Goal: Task Accomplishment & Management: Use online tool/utility

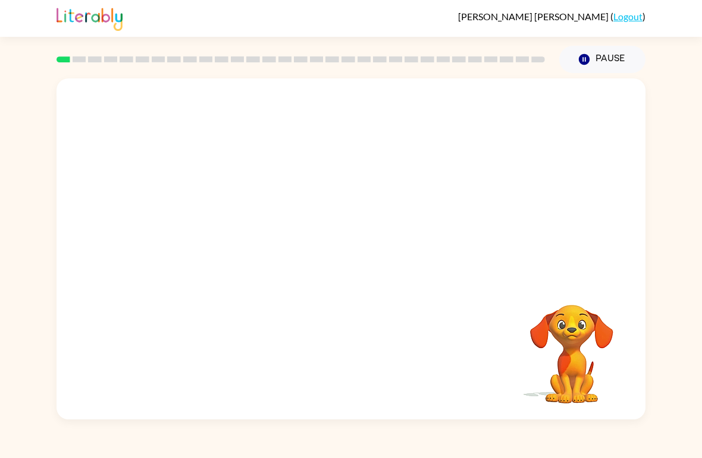
click at [600, 54] on button "Pause Pause" at bounding box center [602, 59] width 86 height 27
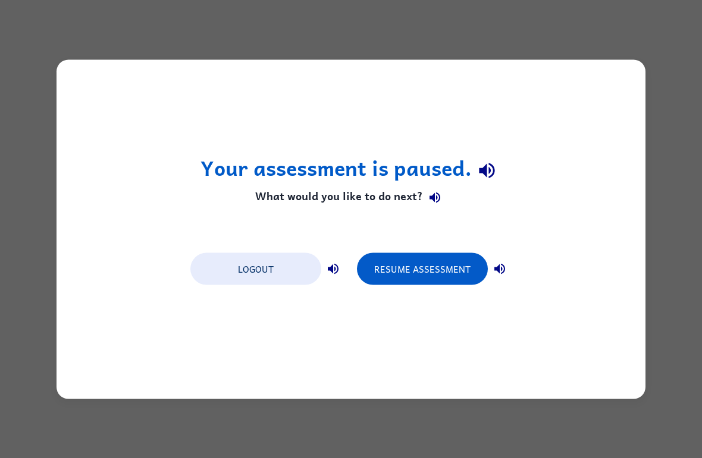
click at [453, 262] on button "Resume Assessment" at bounding box center [422, 269] width 131 height 32
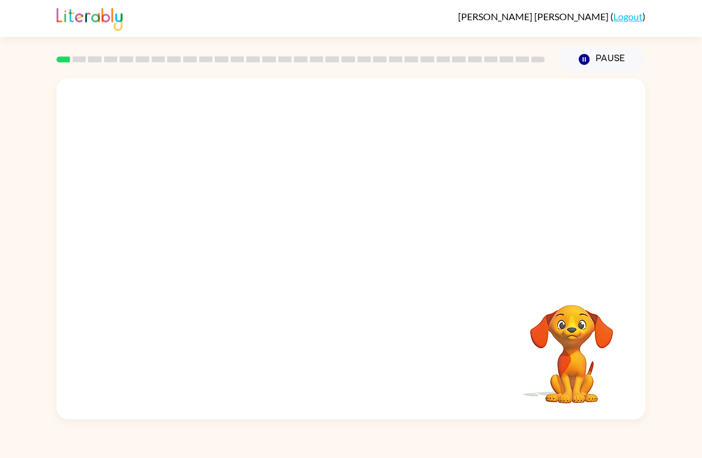
click at [678, 244] on div "Your browser must support playing .mp4 files to use Literably. Please try using…" at bounding box center [351, 246] width 702 height 347
click at [656, 261] on div "Your browser must support playing .mp4 files to use Literably. Please try using…" at bounding box center [351, 246] width 702 height 347
click at [346, 256] on div at bounding box center [351, 255] width 76 height 43
click at [343, 261] on icon "button" at bounding box center [351, 255] width 21 height 21
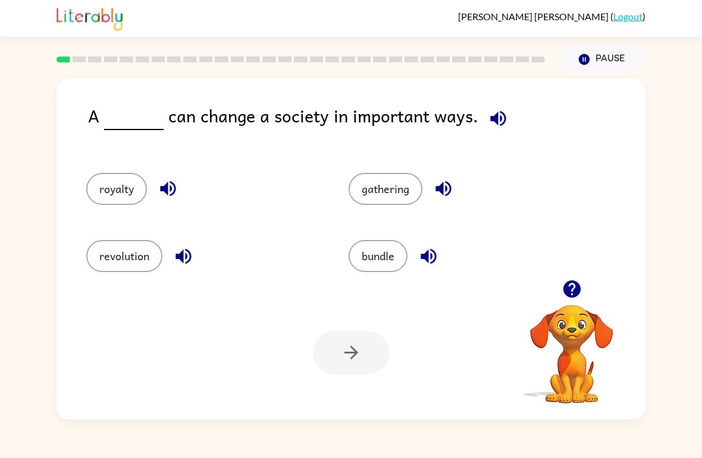
click at [118, 251] on button "revolution" at bounding box center [124, 256] width 76 height 32
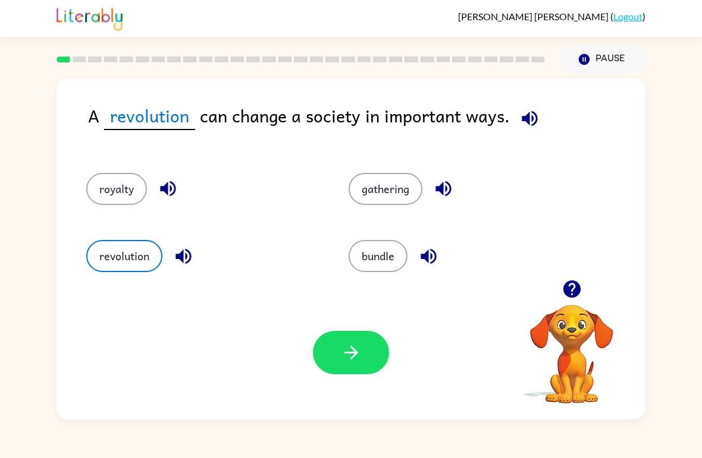
click at [337, 360] on button "button" at bounding box center [351, 352] width 76 height 43
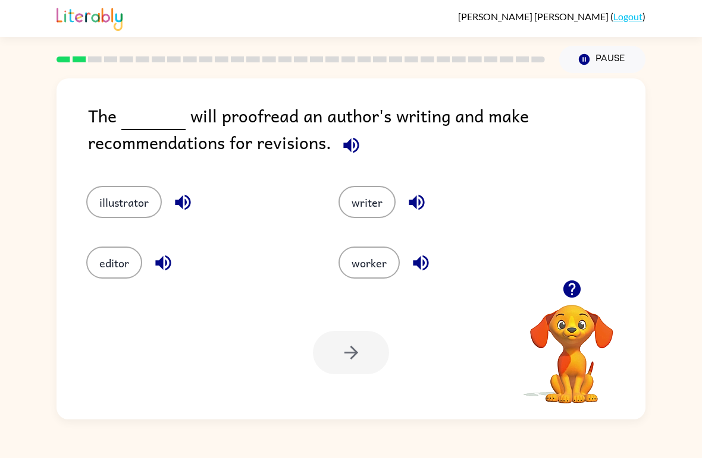
click at [97, 250] on button "editor" at bounding box center [114, 263] width 56 height 32
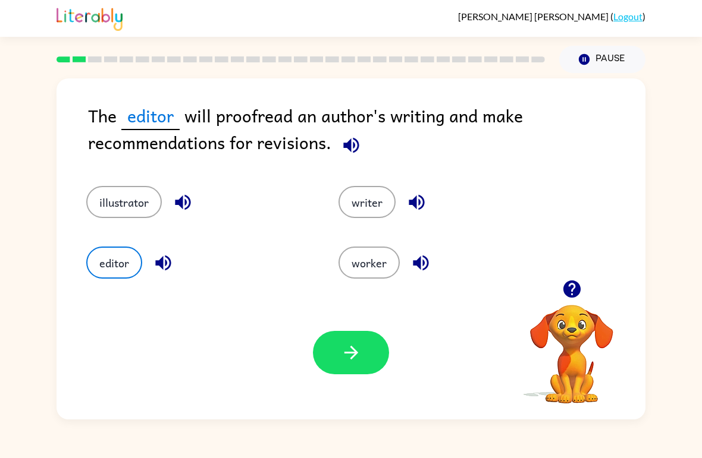
click at [349, 349] on icon "button" at bounding box center [351, 352] width 21 height 21
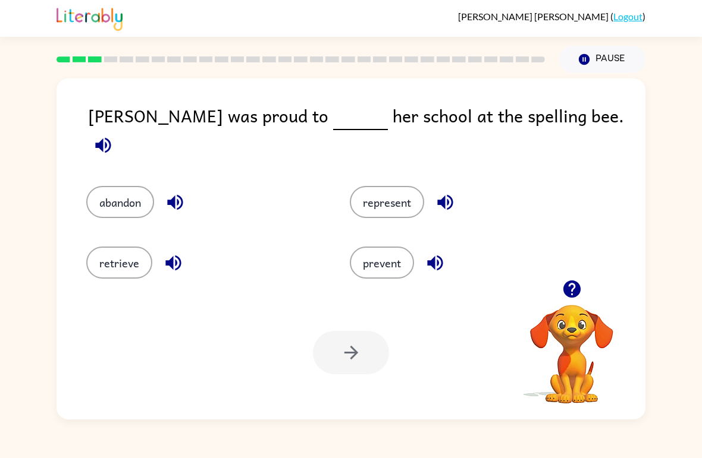
click at [404, 189] on button "represent" at bounding box center [387, 202] width 74 height 32
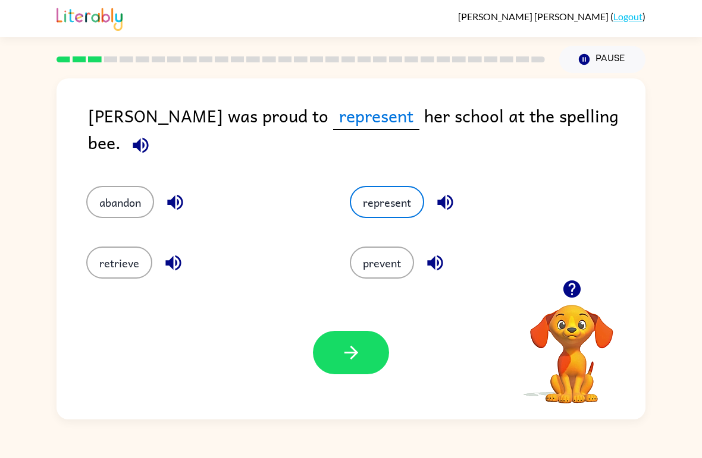
click at [346, 344] on icon "button" at bounding box center [351, 352] width 21 height 21
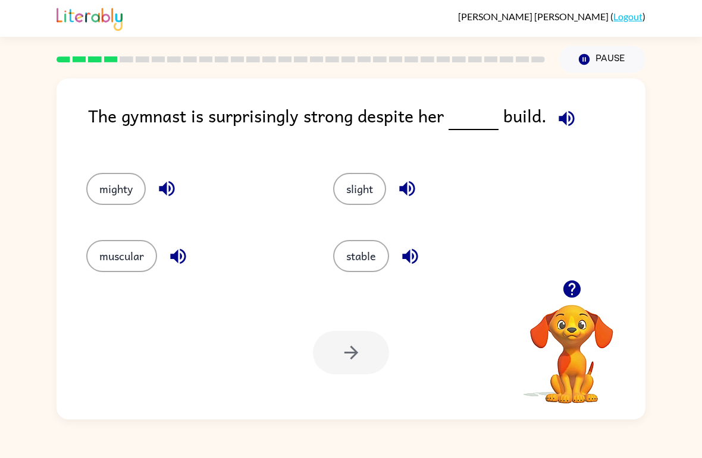
click at [375, 190] on button "slight" at bounding box center [359, 189] width 53 height 32
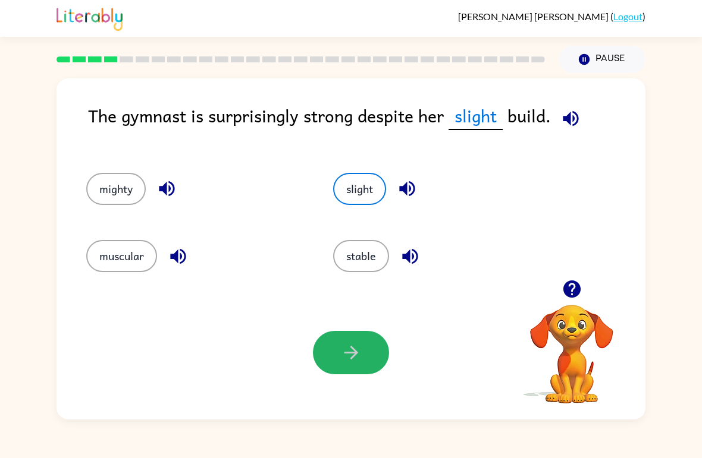
click at [324, 357] on button "button" at bounding box center [351, 352] width 76 height 43
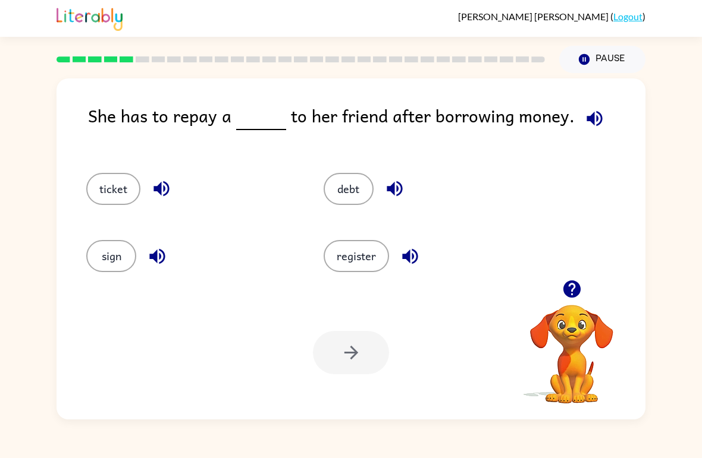
click at [350, 191] on button "debt" at bounding box center [348, 189] width 50 height 32
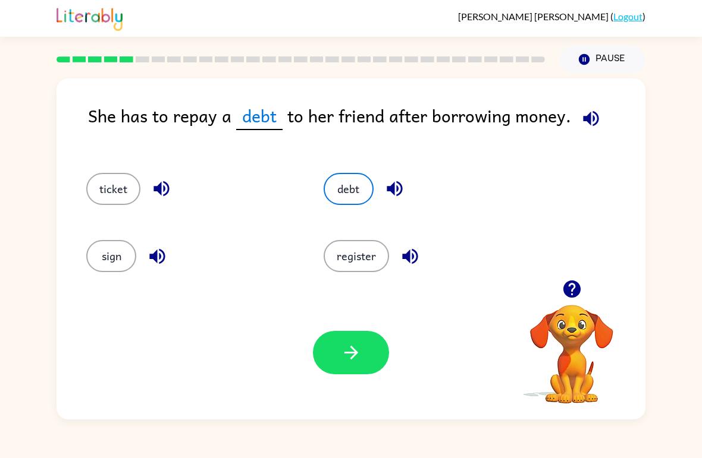
click at [344, 352] on icon "button" at bounding box center [351, 352] width 21 height 21
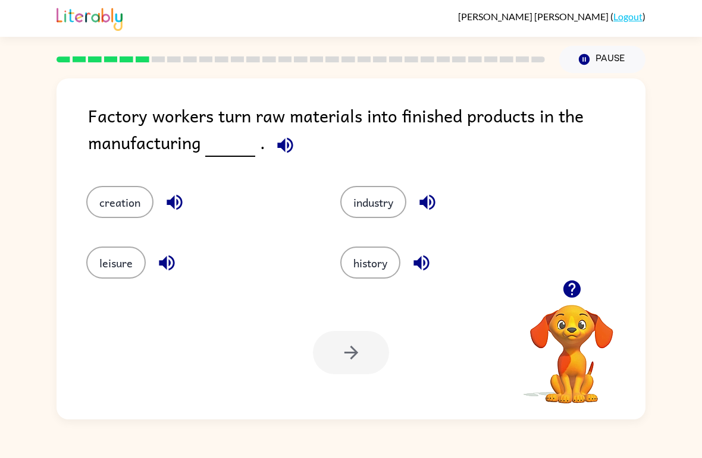
click at [398, 188] on button "industry" at bounding box center [373, 202] width 66 height 32
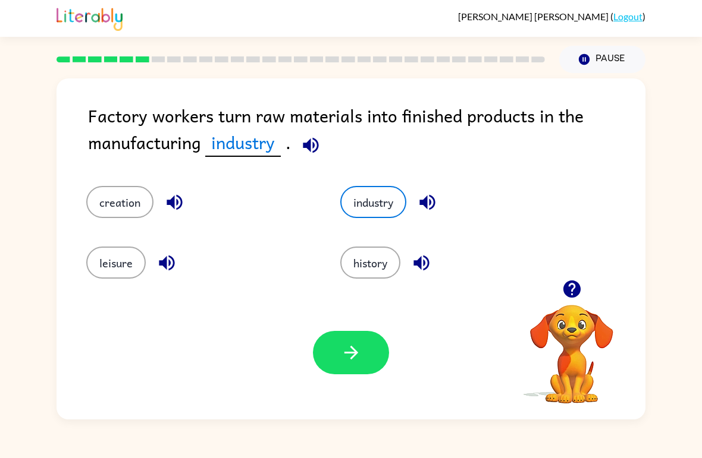
click at [329, 341] on button "button" at bounding box center [351, 352] width 76 height 43
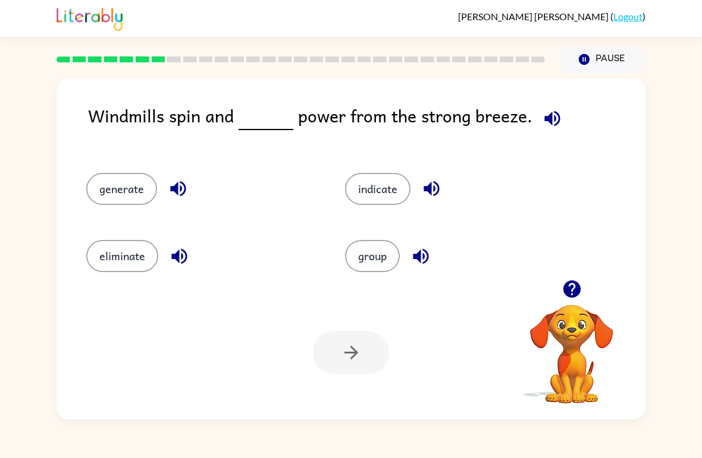
click at [145, 177] on button "generate" at bounding box center [121, 189] width 71 height 32
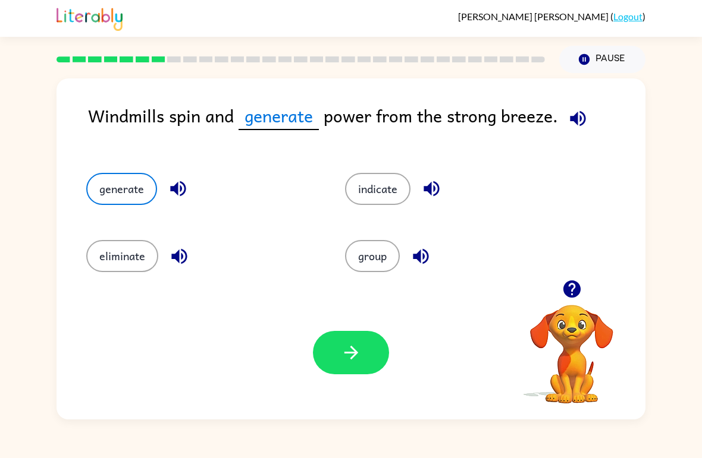
click at [360, 358] on icon "button" at bounding box center [351, 352] width 21 height 21
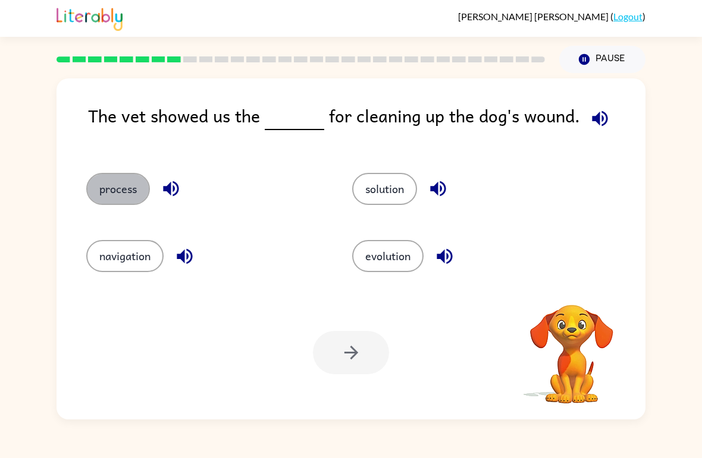
click at [105, 194] on button "process" at bounding box center [118, 189] width 64 height 32
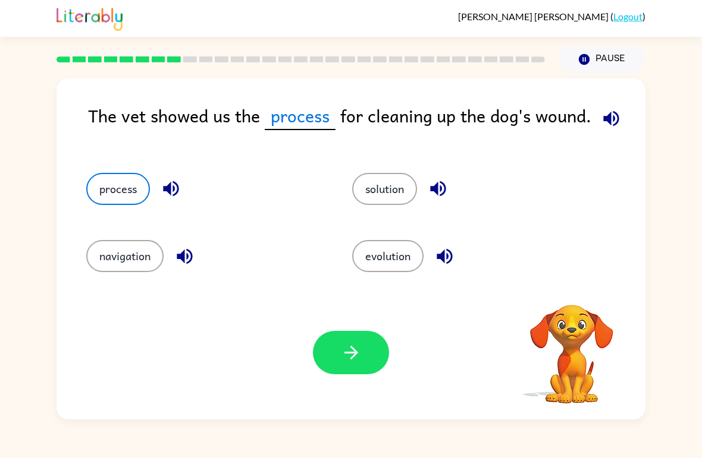
click at [350, 354] on icon "button" at bounding box center [351, 353] width 14 height 14
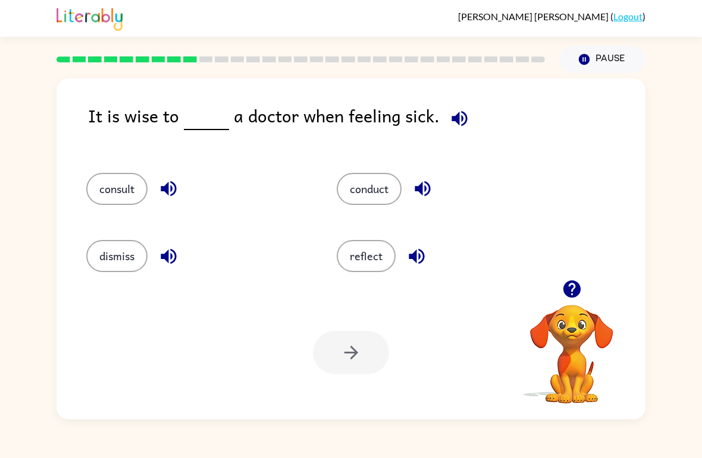
click at [98, 195] on button "consult" at bounding box center [116, 189] width 61 height 32
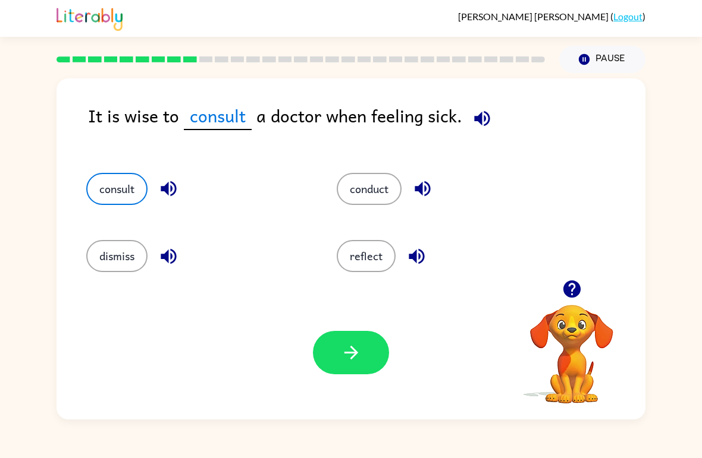
click at [331, 364] on button "button" at bounding box center [351, 352] width 76 height 43
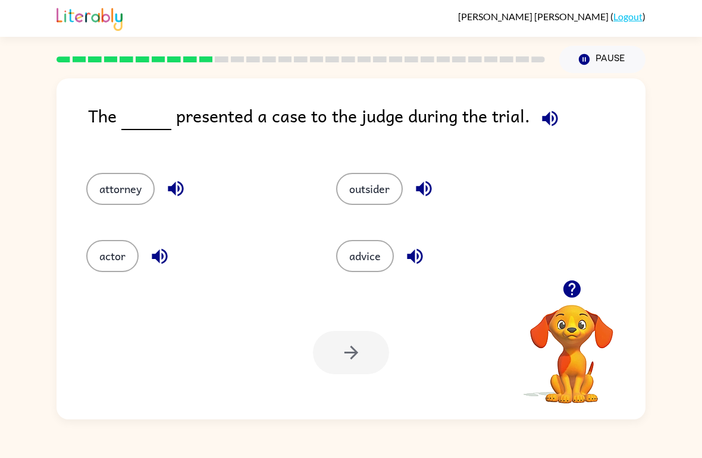
click at [118, 192] on button "attorney" at bounding box center [120, 189] width 68 height 32
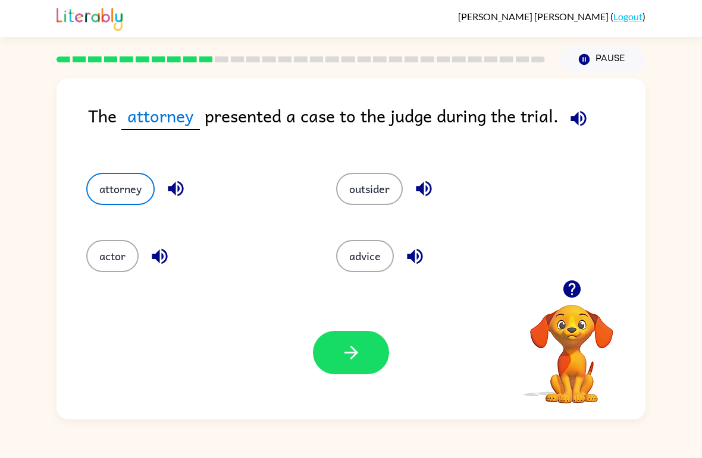
click at [326, 366] on button "button" at bounding box center [351, 352] width 76 height 43
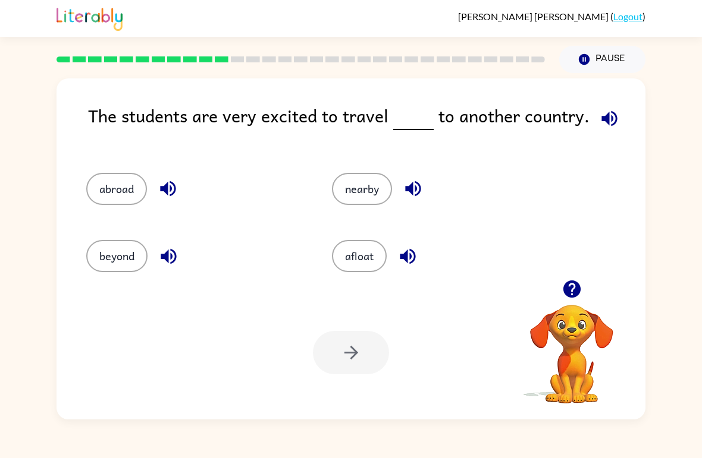
click at [372, 272] on button "afloat" at bounding box center [359, 256] width 55 height 32
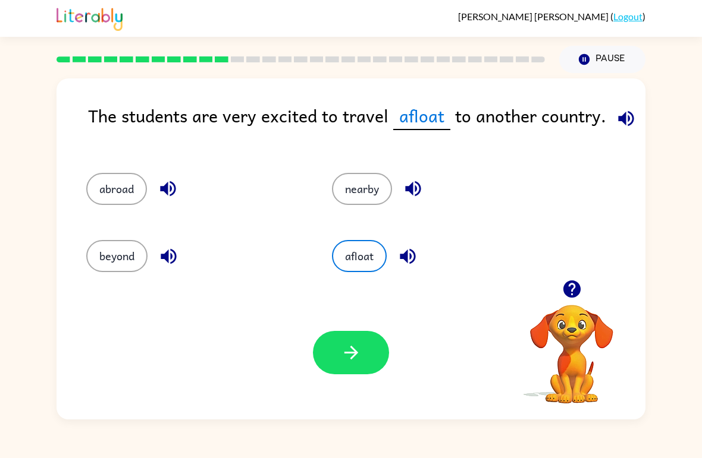
click at [350, 347] on icon "button" at bounding box center [351, 352] width 21 height 21
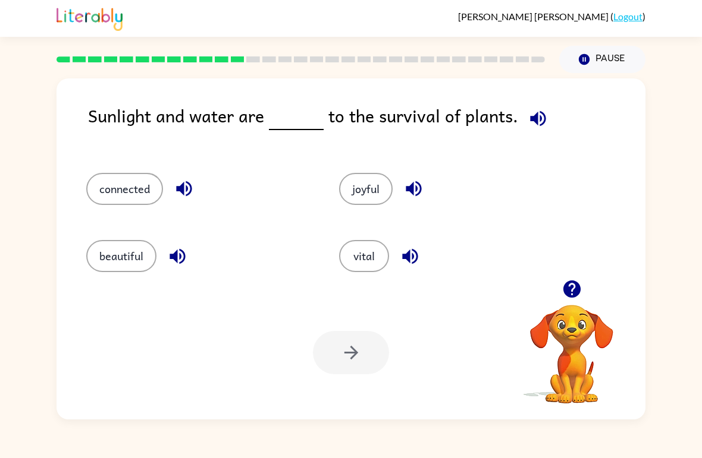
click at [360, 244] on button "vital" at bounding box center [364, 256] width 50 height 32
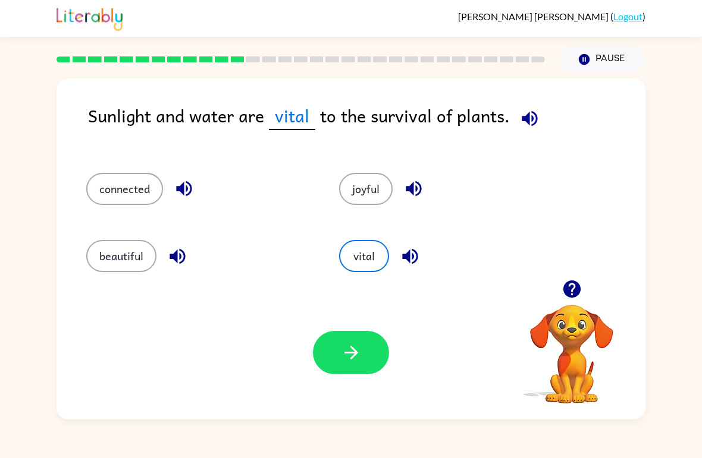
click at [349, 365] on button "button" at bounding box center [351, 352] width 76 height 43
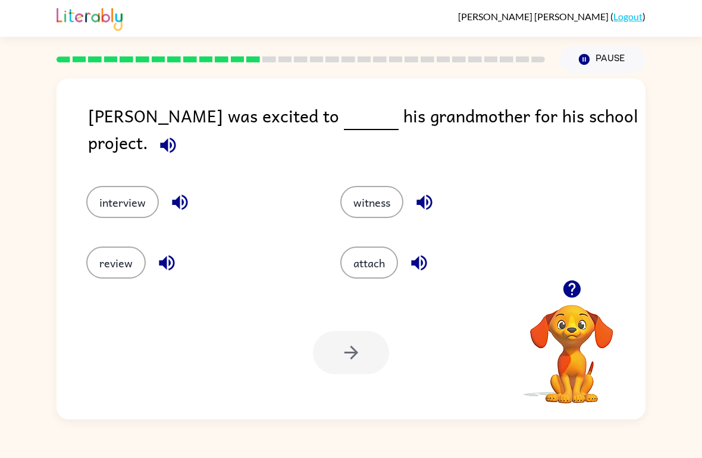
click at [80, 199] on div "interview" at bounding box center [191, 194] width 254 height 61
click at [345, 370] on div at bounding box center [351, 352] width 76 height 43
click at [128, 193] on button "interview" at bounding box center [122, 202] width 73 height 32
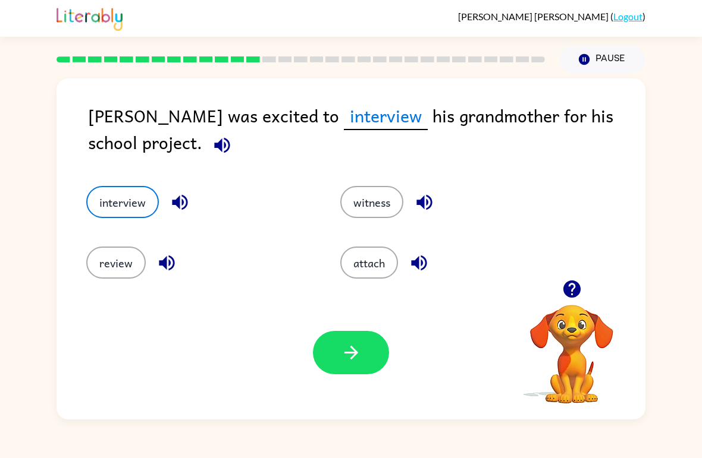
click at [342, 361] on icon "button" at bounding box center [351, 352] width 21 height 21
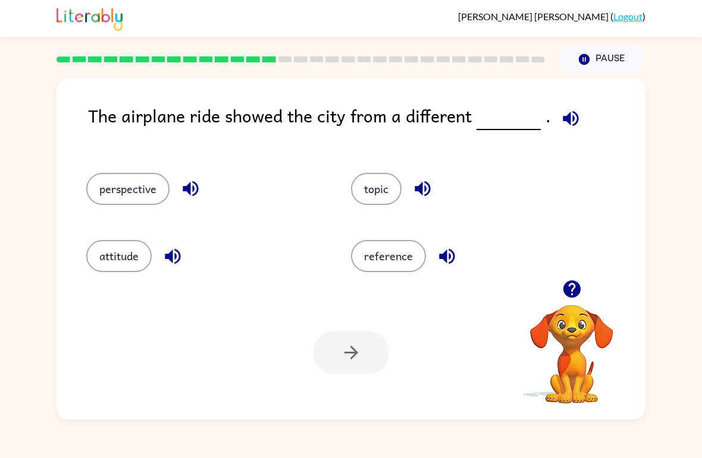
click at [126, 188] on button "perspective" at bounding box center [127, 189] width 83 height 32
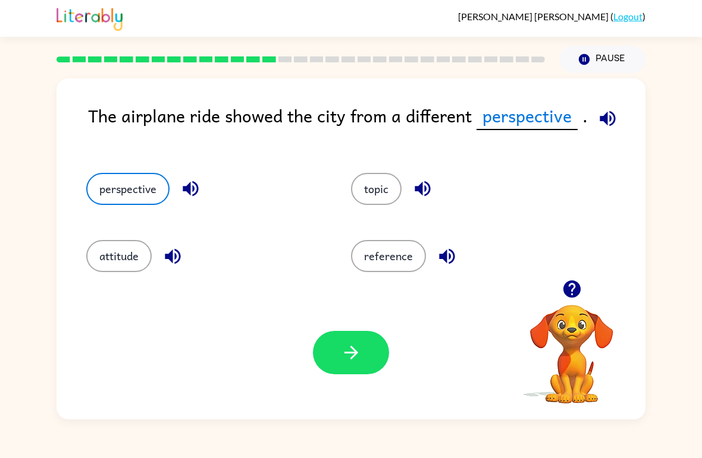
click at [364, 372] on button "button" at bounding box center [351, 352] width 76 height 43
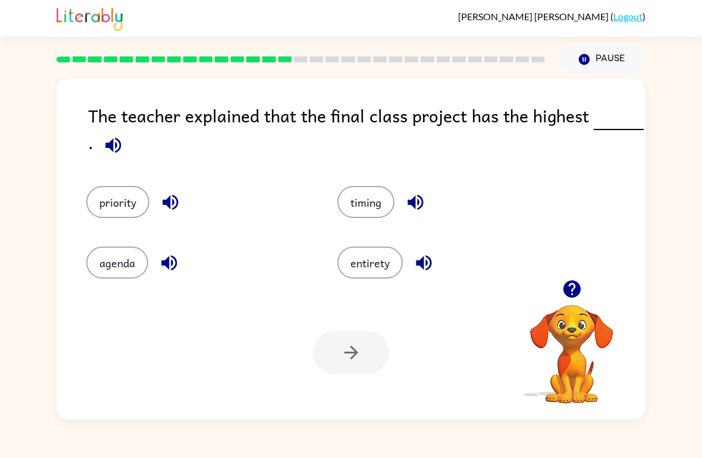
click at [86, 212] on div "priority" at bounding box center [189, 194] width 251 height 61
click at [98, 213] on button "priority" at bounding box center [117, 202] width 63 height 32
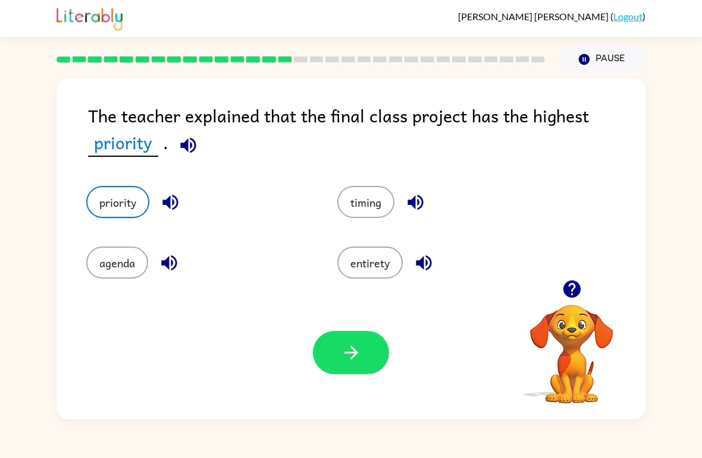
click at [359, 369] on button "button" at bounding box center [351, 352] width 76 height 43
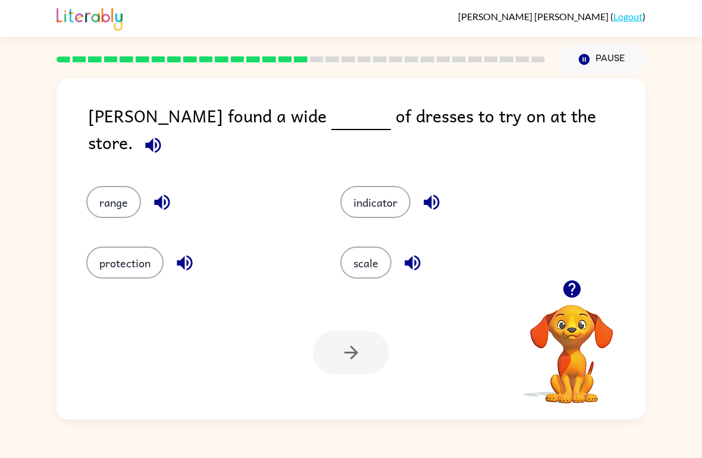
click at [359, 343] on div at bounding box center [351, 352] width 76 height 43
click at [378, 272] on button "scale" at bounding box center [365, 263] width 51 height 32
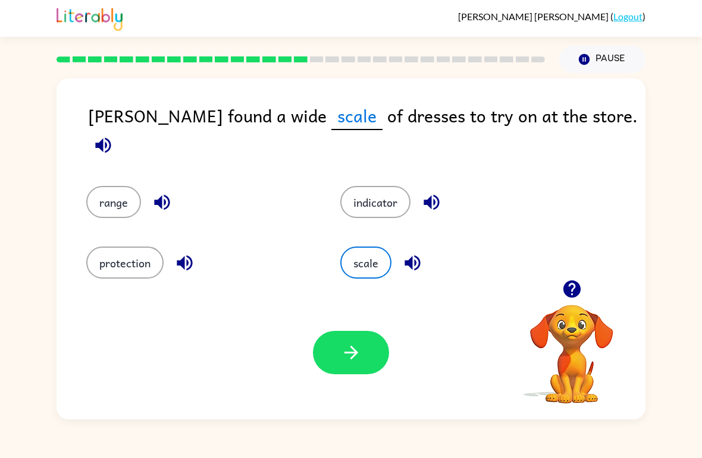
click at [342, 348] on icon "button" at bounding box center [351, 352] width 21 height 21
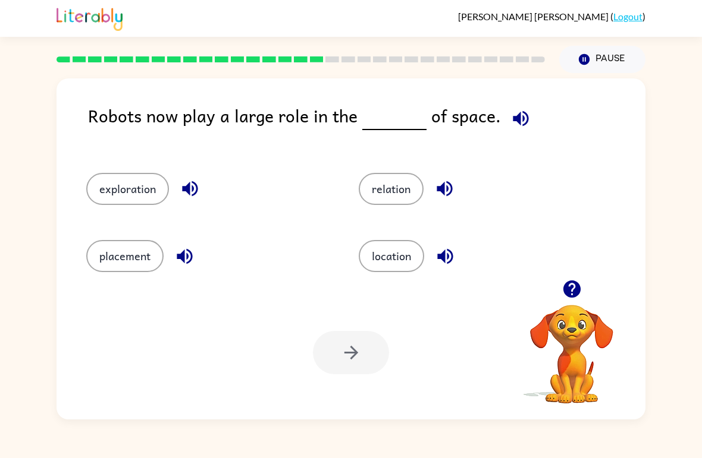
click at [121, 194] on button "exploration" at bounding box center [127, 189] width 83 height 32
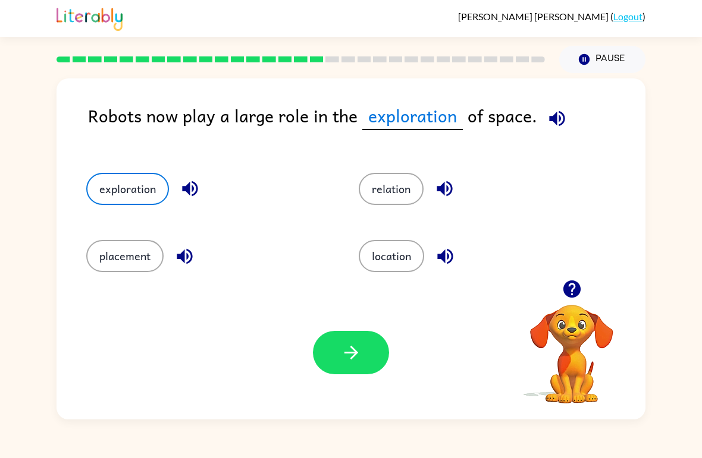
click at [345, 350] on icon "button" at bounding box center [351, 352] width 21 height 21
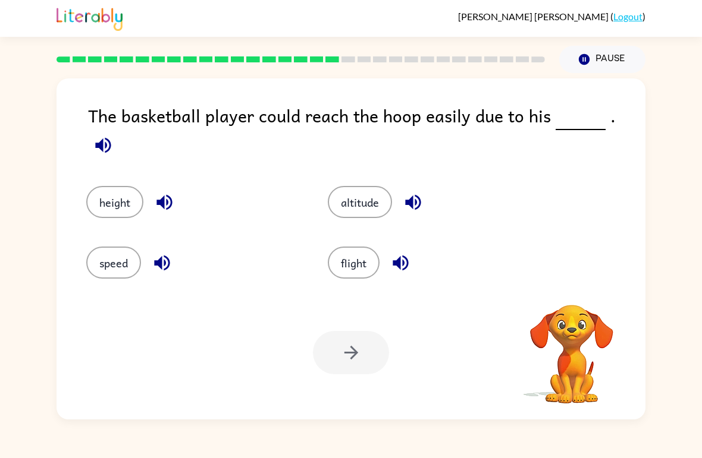
click at [103, 193] on button "height" at bounding box center [114, 202] width 57 height 32
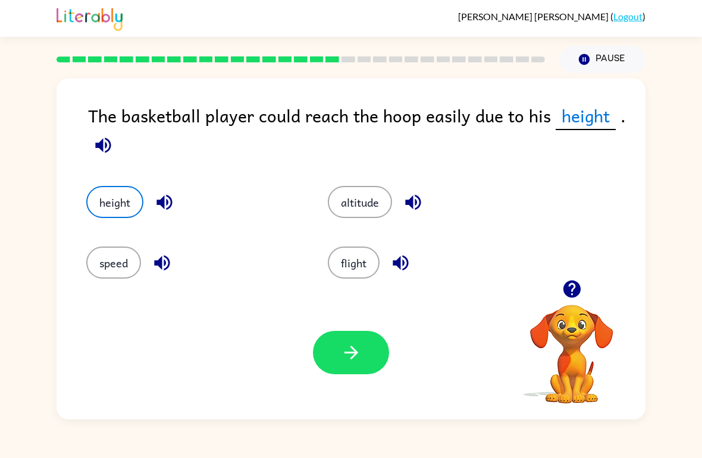
click at [352, 351] on icon "button" at bounding box center [351, 352] width 21 height 21
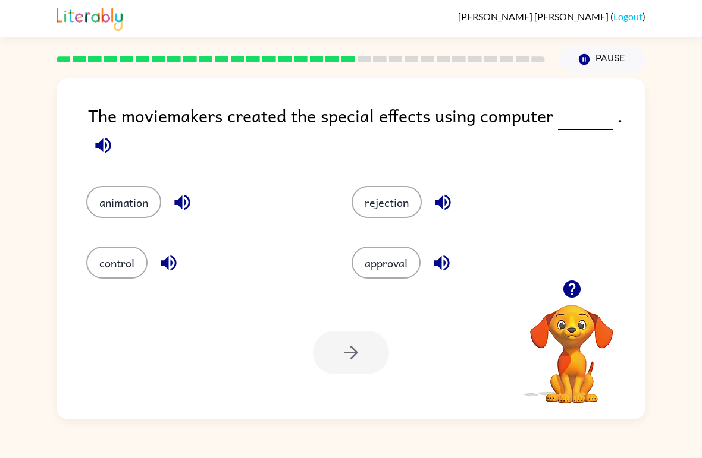
click at [120, 215] on button "animation" at bounding box center [123, 202] width 75 height 32
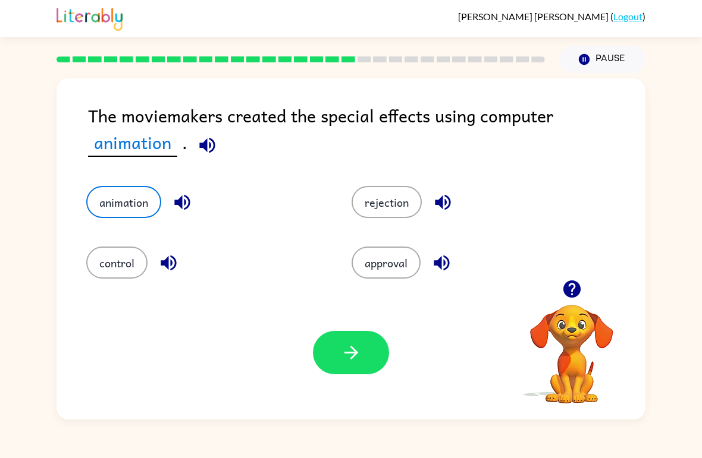
click at [367, 359] on button "button" at bounding box center [351, 352] width 76 height 43
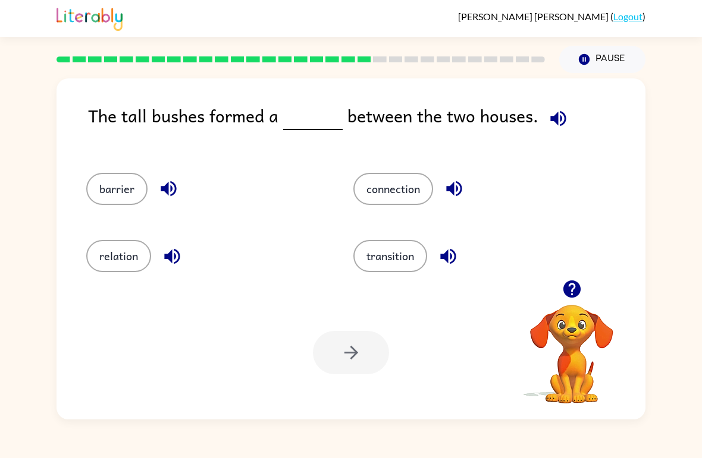
click at [84, 179] on div "barrier" at bounding box center [197, 183] width 267 height 67
click at [102, 188] on button "barrier" at bounding box center [116, 189] width 61 height 32
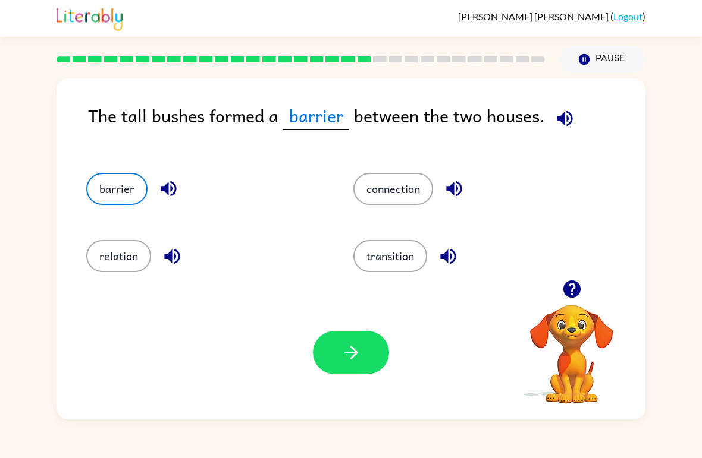
click at [360, 363] on icon "button" at bounding box center [351, 352] width 21 height 21
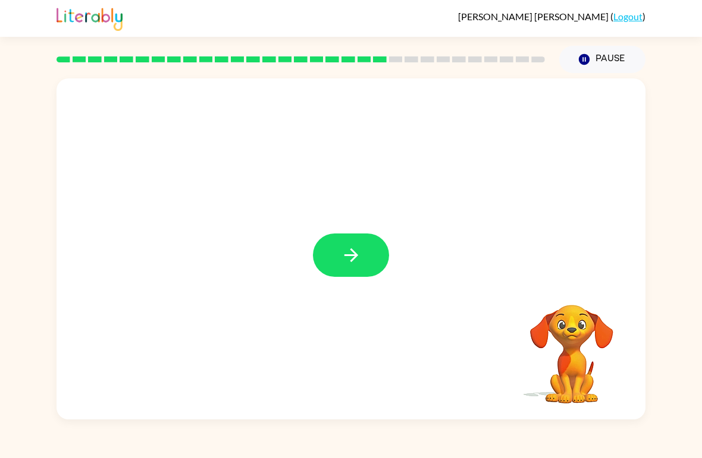
click at [344, 285] on div at bounding box center [350, 248] width 589 height 341
click at [326, 249] on button "button" at bounding box center [351, 255] width 76 height 43
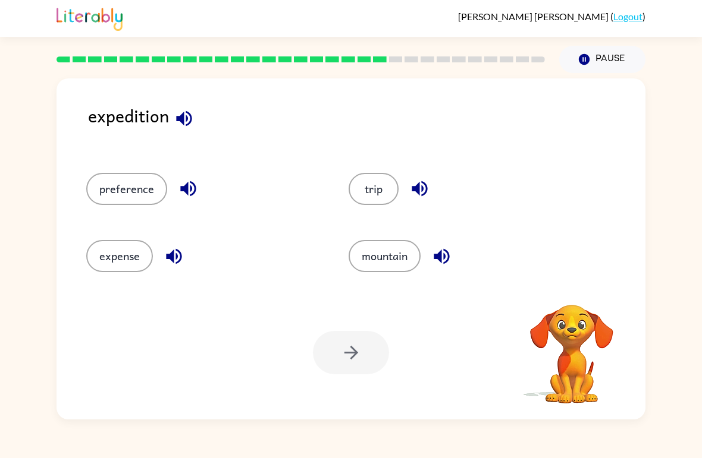
click at [363, 182] on button "trip" at bounding box center [373, 189] width 50 height 32
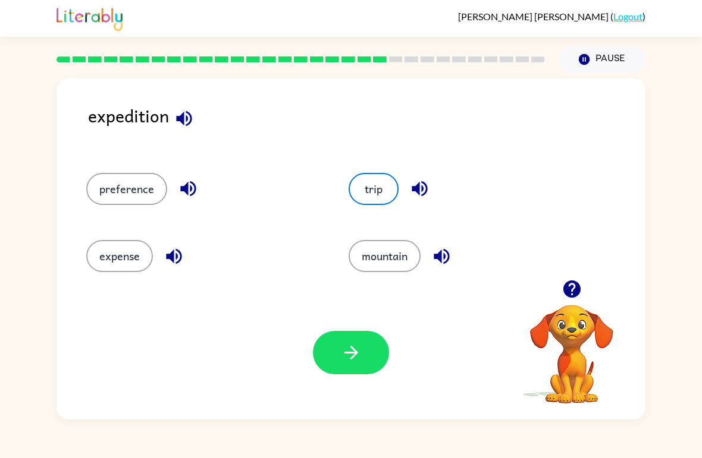
click at [348, 360] on icon "button" at bounding box center [351, 352] width 21 height 21
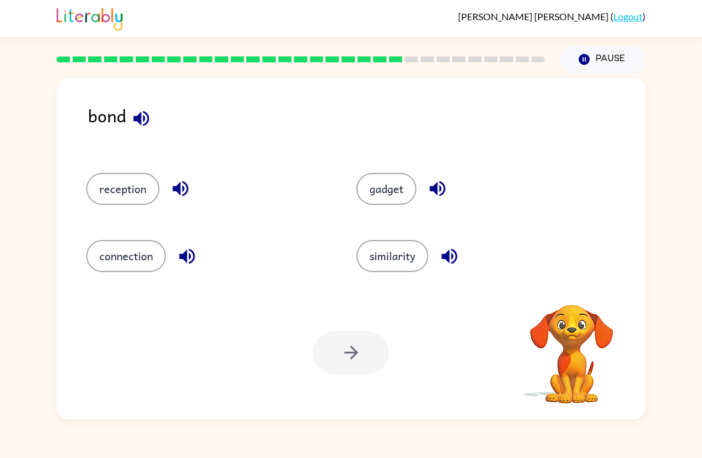
click at [111, 258] on button "connection" at bounding box center [126, 256] width 80 height 32
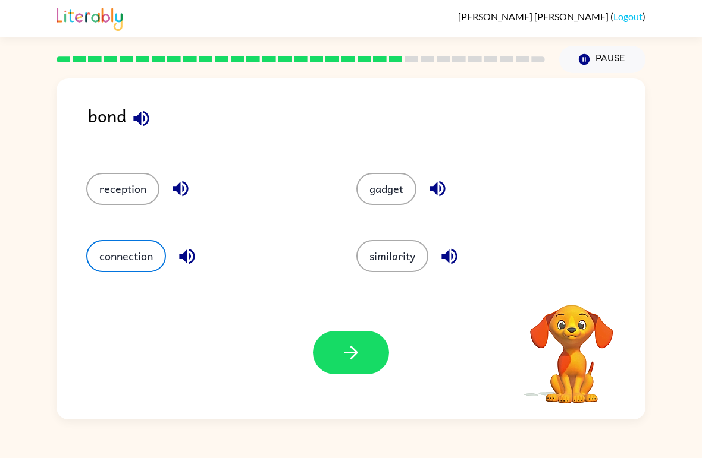
click at [335, 347] on button "button" at bounding box center [351, 352] width 76 height 43
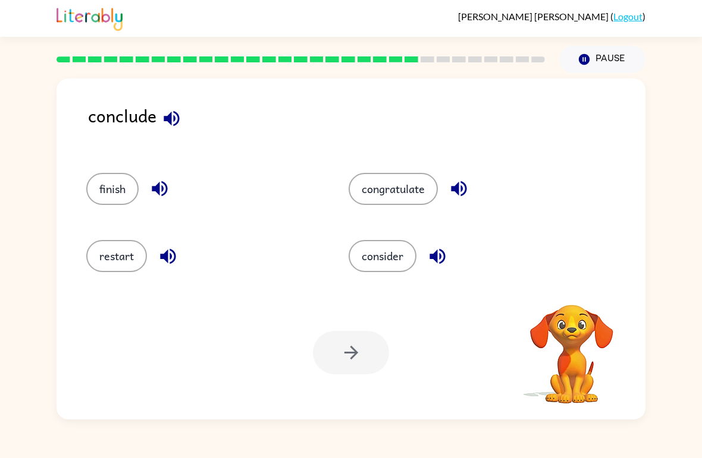
click at [104, 185] on button "finish" at bounding box center [112, 189] width 52 height 32
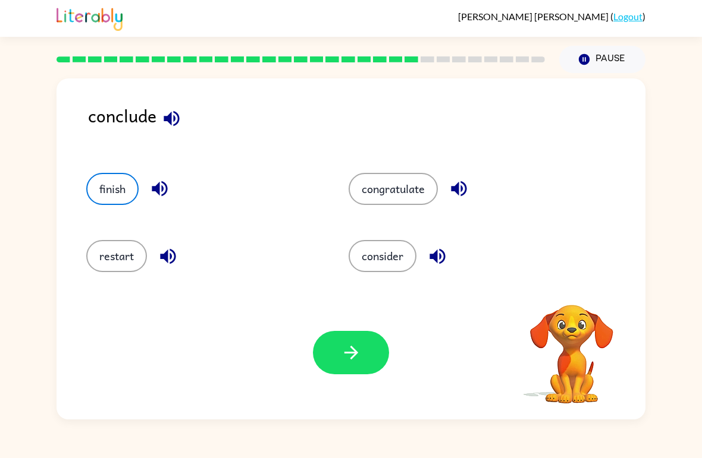
click at [339, 372] on button "button" at bounding box center [351, 352] width 76 height 43
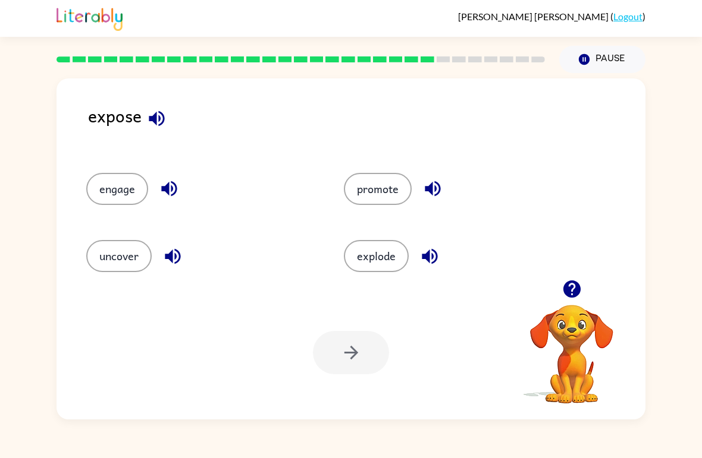
click at [109, 258] on button "uncover" at bounding box center [118, 256] width 65 height 32
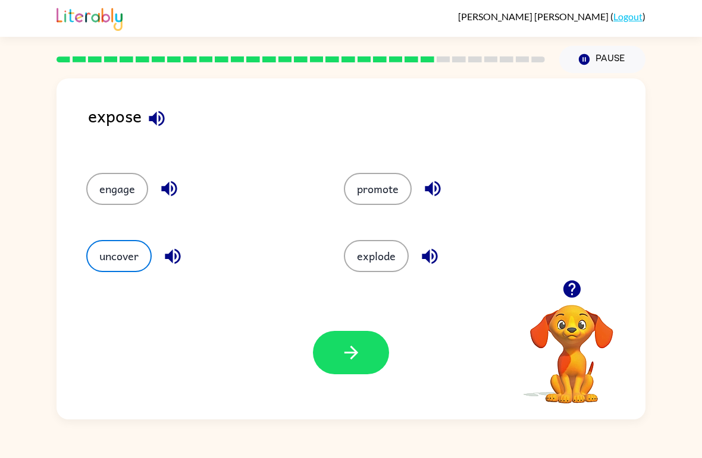
click at [322, 347] on button "button" at bounding box center [351, 352] width 76 height 43
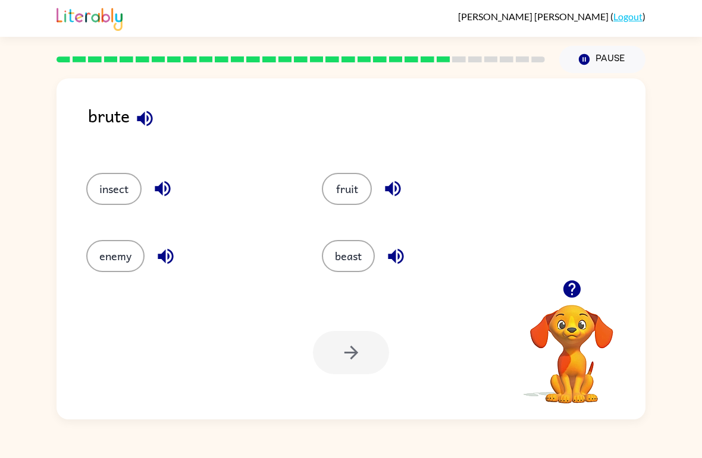
click at [351, 271] on button "beast" at bounding box center [348, 256] width 53 height 32
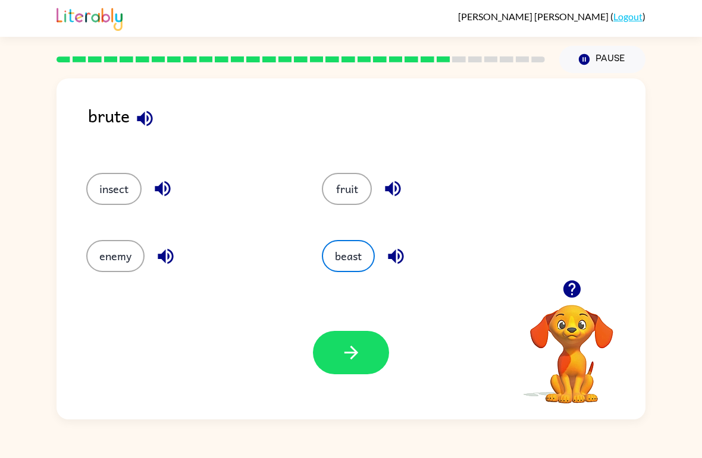
click at [342, 345] on icon "button" at bounding box center [351, 352] width 21 height 21
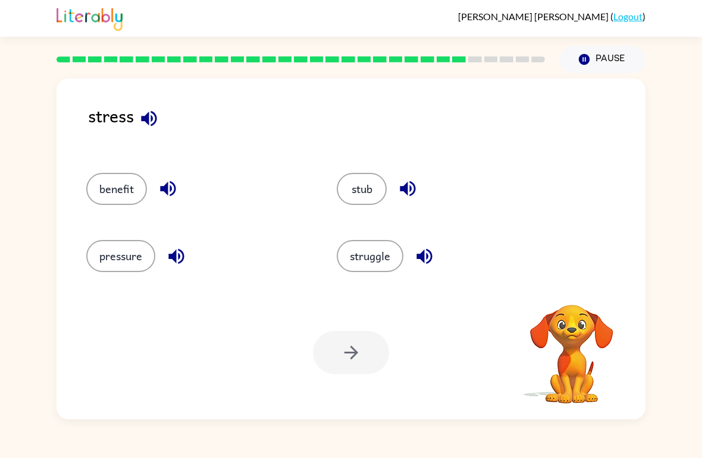
click at [116, 242] on button "pressure" at bounding box center [120, 256] width 69 height 32
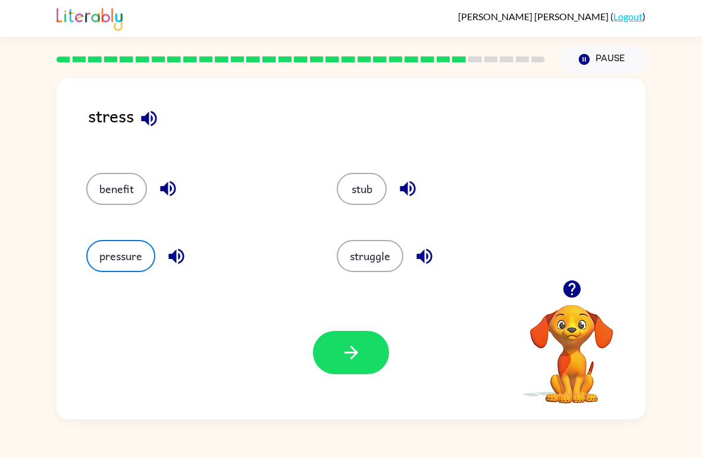
click at [338, 351] on button "button" at bounding box center [351, 352] width 76 height 43
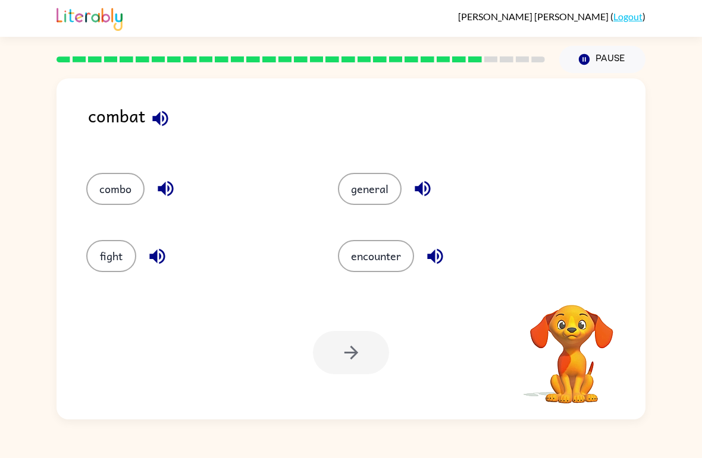
click at [104, 256] on button "fight" at bounding box center [111, 256] width 50 height 32
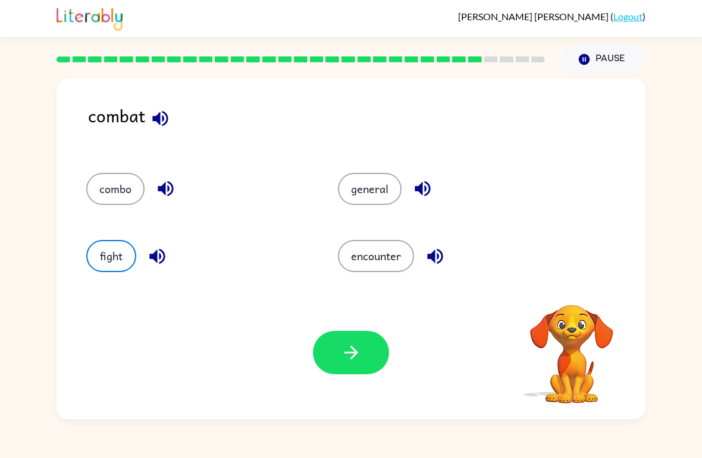
click at [338, 350] on button "button" at bounding box center [351, 352] width 76 height 43
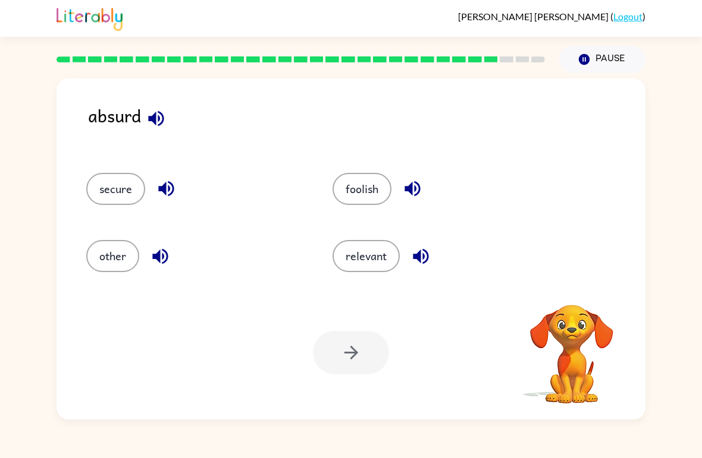
click at [347, 175] on button "foolish" at bounding box center [361, 189] width 59 height 32
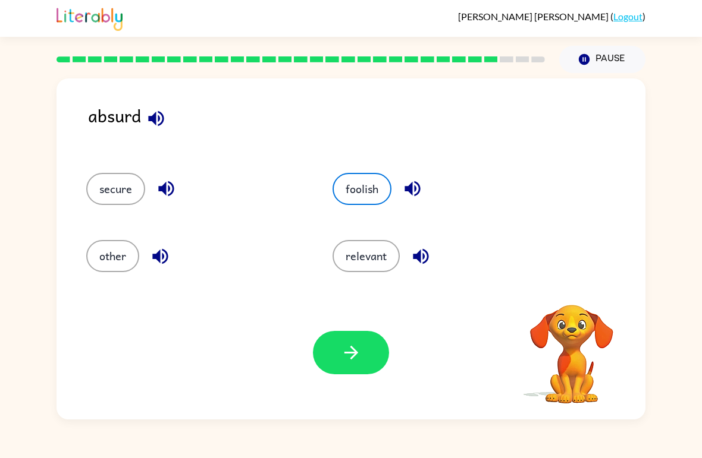
click at [331, 374] on button "button" at bounding box center [351, 352] width 76 height 43
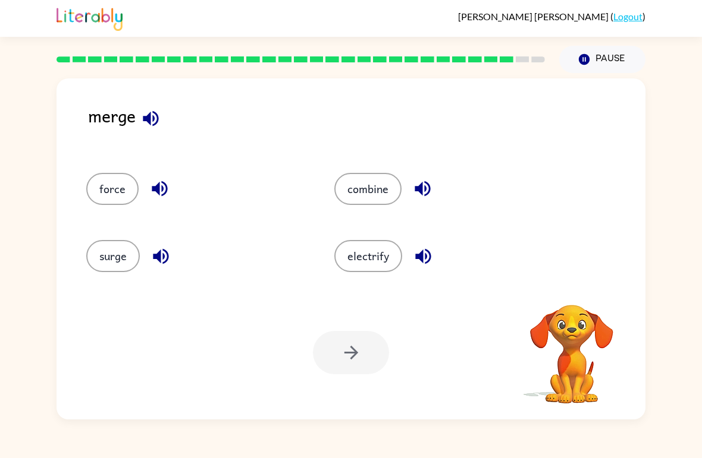
click at [354, 191] on button "combine" at bounding box center [367, 189] width 67 height 32
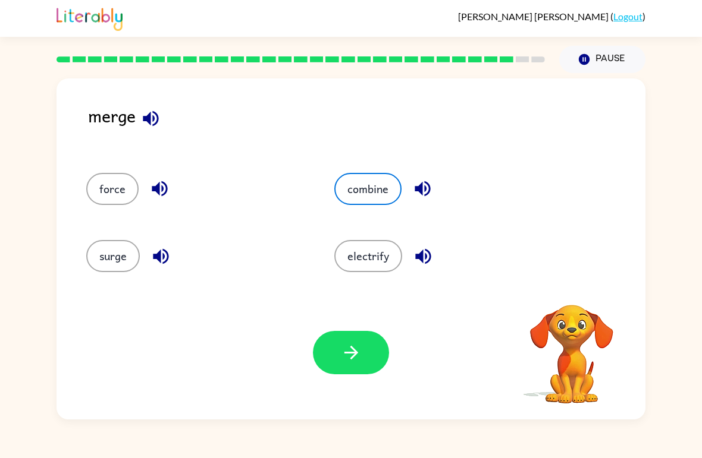
click at [321, 365] on button "button" at bounding box center [351, 352] width 76 height 43
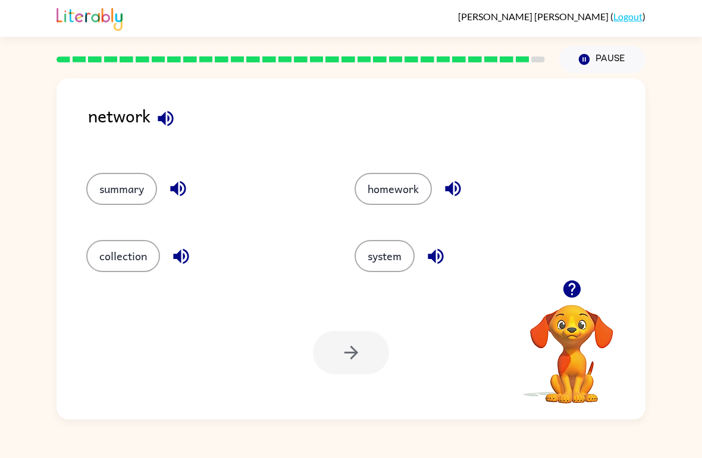
click at [362, 279] on div "system" at bounding box center [466, 251] width 268 height 67
click at [391, 263] on button "system" at bounding box center [384, 256] width 60 height 32
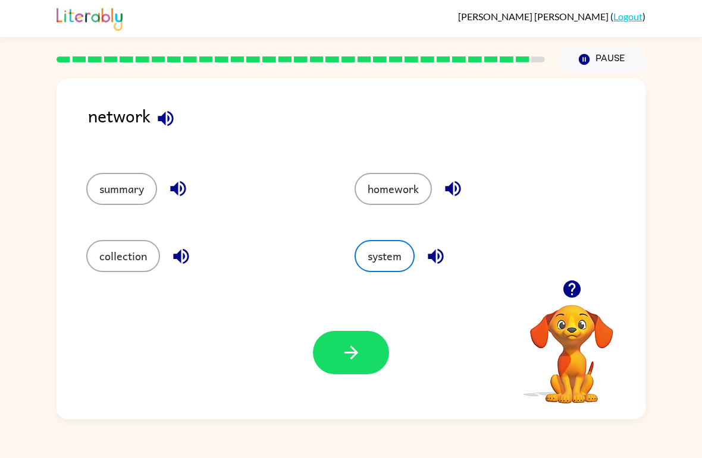
click at [333, 340] on button "button" at bounding box center [351, 352] width 76 height 43
